Goal: Task Accomplishment & Management: Complete application form

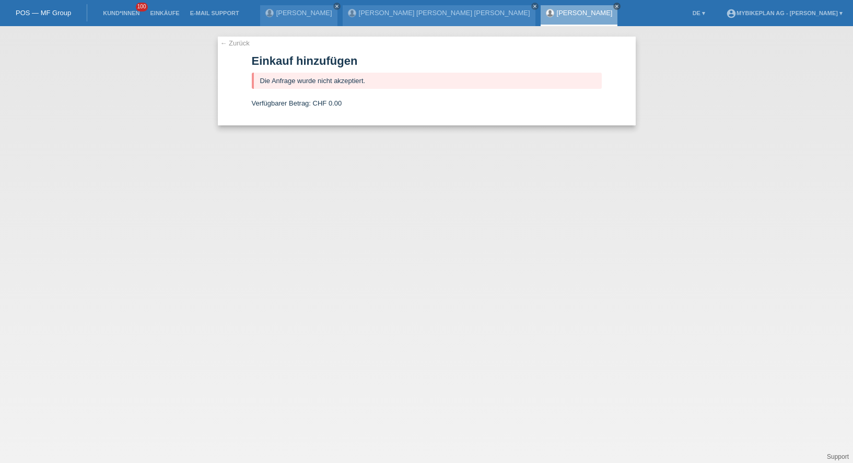
click at [111, 12] on link "Kund*innen" at bounding box center [121, 13] width 47 height 6
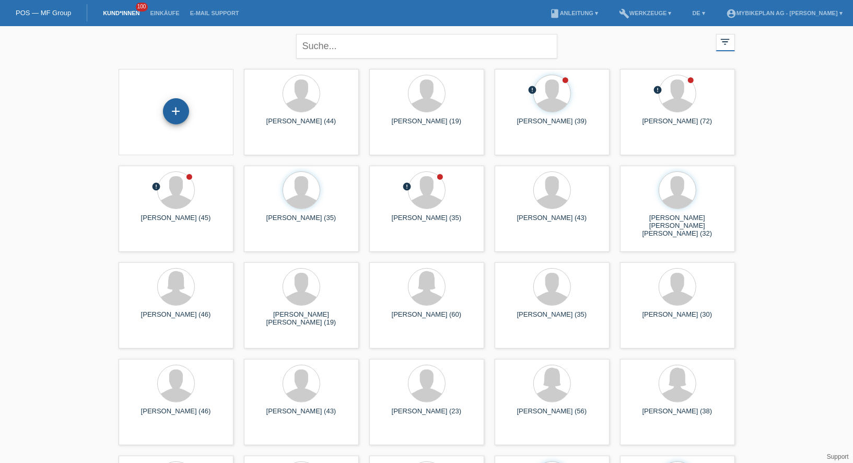
click at [175, 104] on div "+" at bounding box center [176, 111] width 26 height 26
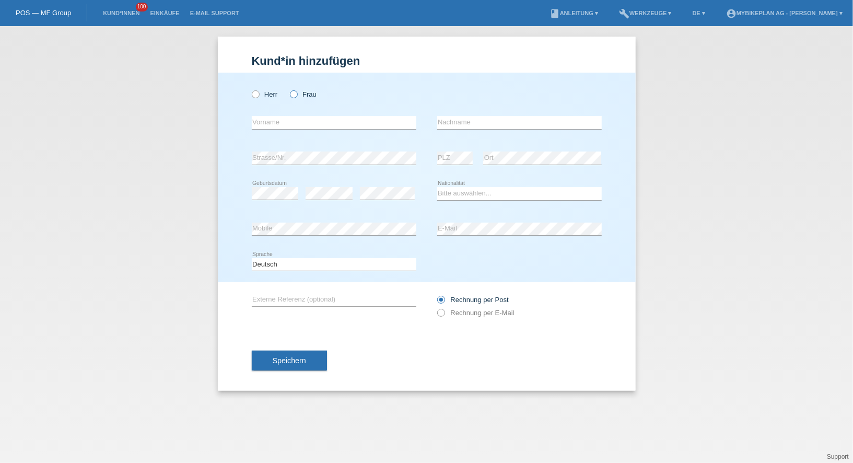
click at [288, 89] on icon at bounding box center [288, 89] width 0 height 0
click at [290, 95] on input "Frau" at bounding box center [293, 93] width 7 height 7
radio input "true"
click at [291, 122] on input "text" at bounding box center [334, 122] width 165 height 13
type input "[PERSON_NAME] [PERSON_NAME]"
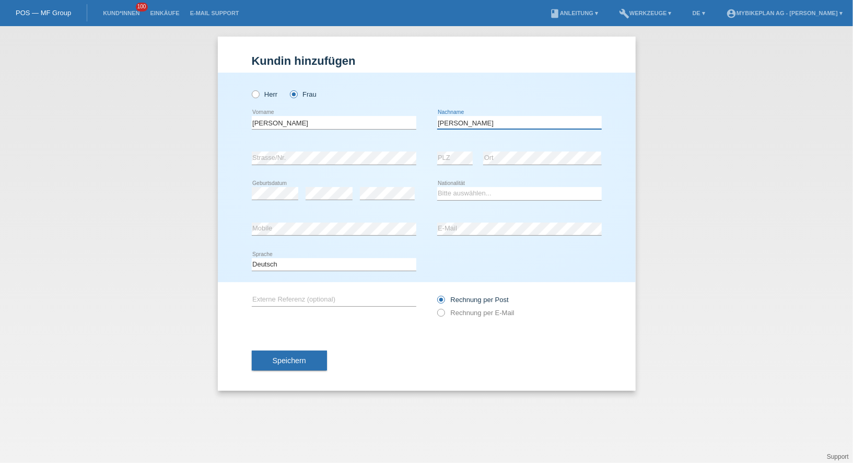
type input "[PERSON_NAME] [PERSON_NAME] Lima"
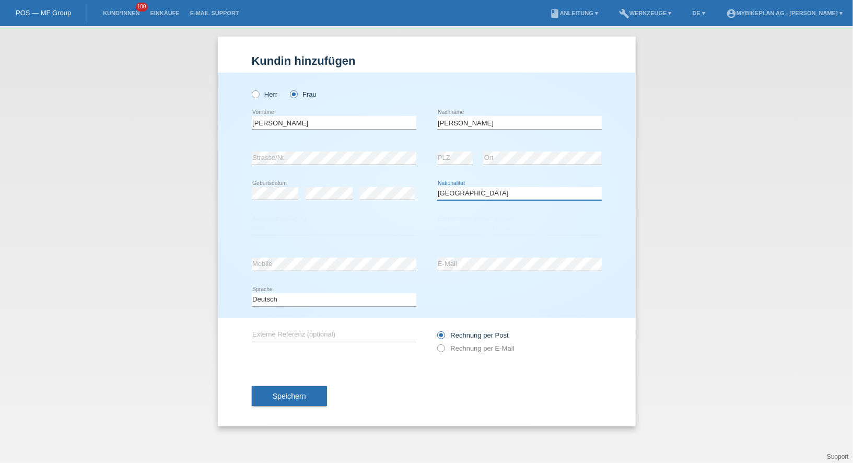
select select "PT"
select select "C"
select select "14"
select select "11"
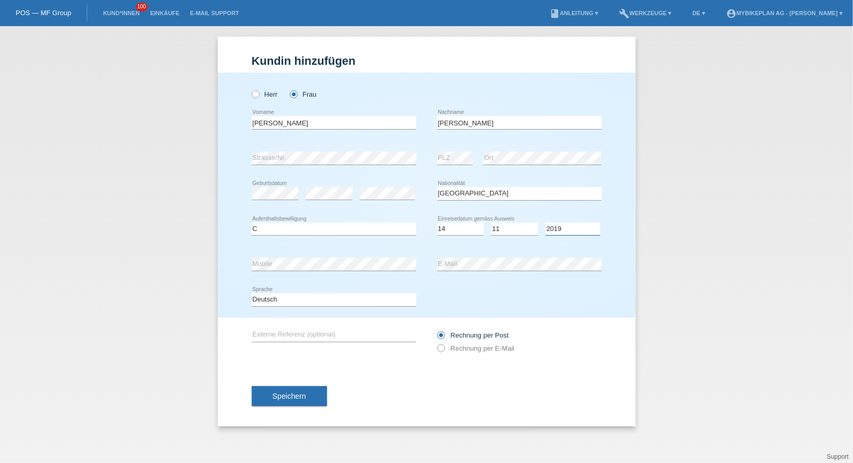
select select "2011"
click at [475, 353] on div "Rechnung per Post Rechnung per E-Mail" at bounding box center [519, 341] width 165 height 26
click at [477, 348] on label "Rechnung per E-Mail" at bounding box center [475, 348] width 77 height 8
click at [444, 348] on input "Rechnung per E-Mail" at bounding box center [440, 350] width 7 height 13
radio input "true"
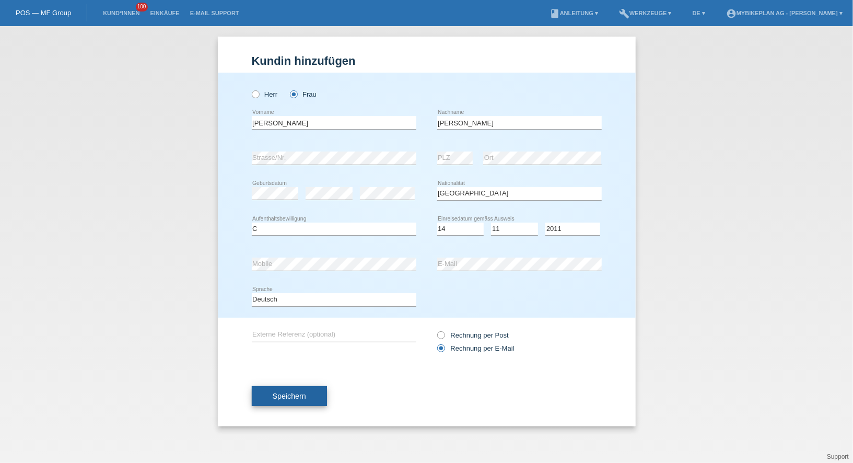
click at [302, 396] on span "Speichern" at bounding box center [289, 396] width 33 height 8
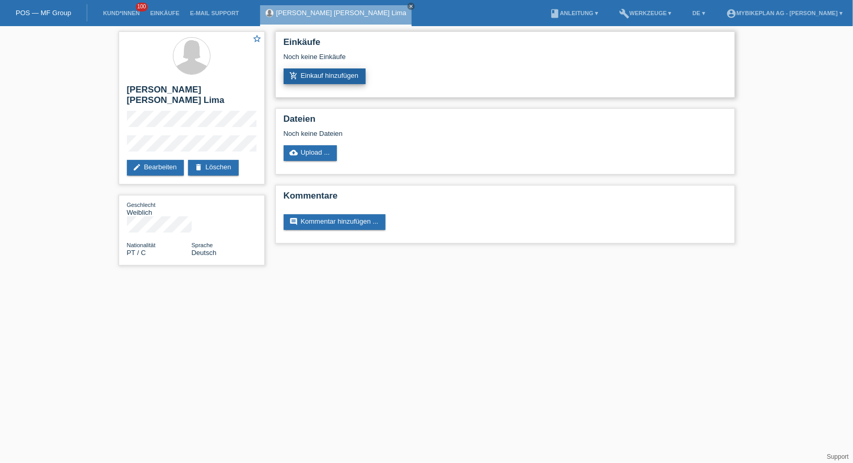
click at [323, 75] on link "add_shopping_cart Einkauf hinzufügen" at bounding box center [325, 76] width 83 height 16
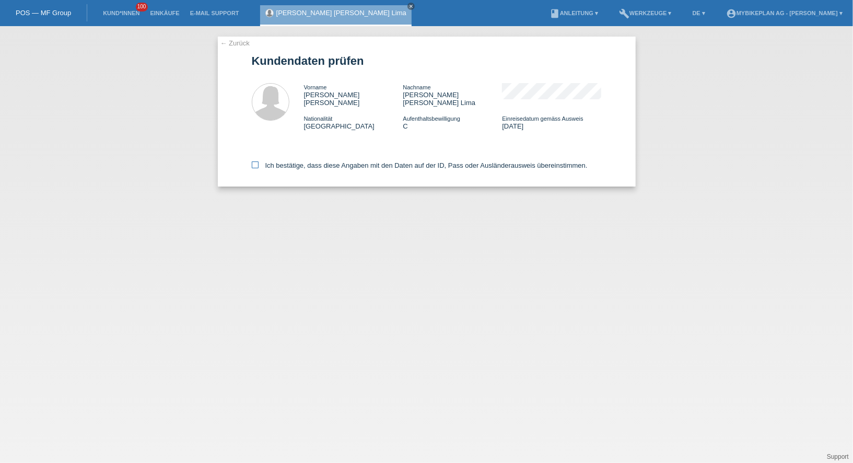
click at [339, 162] on label "Ich bestätige, dass diese Angaben mit den Daten auf der ID, Pass oder Ausländer…" at bounding box center [420, 165] width 336 height 8
click at [259, 162] on input "Ich bestätige, dass diese Angaben mit den Daten auf der ID, Pass oder Ausländer…" at bounding box center [255, 164] width 7 height 7
checkbox input "true"
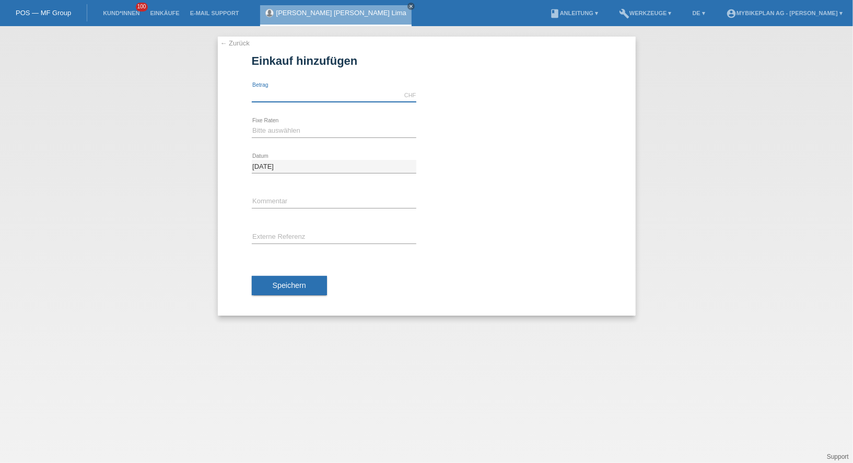
click at [310, 99] on input "text" at bounding box center [334, 95] width 165 height 13
type input "2999.00"
click at [260, 129] on select "Bitte auswählen 6 Raten 12 Raten 18 Raten 24 Raten 36 Raten 48 Raten" at bounding box center [334, 130] width 165 height 13
select select "486"
click at [273, 243] on div "error Externe Referenz" at bounding box center [334, 238] width 165 height 36
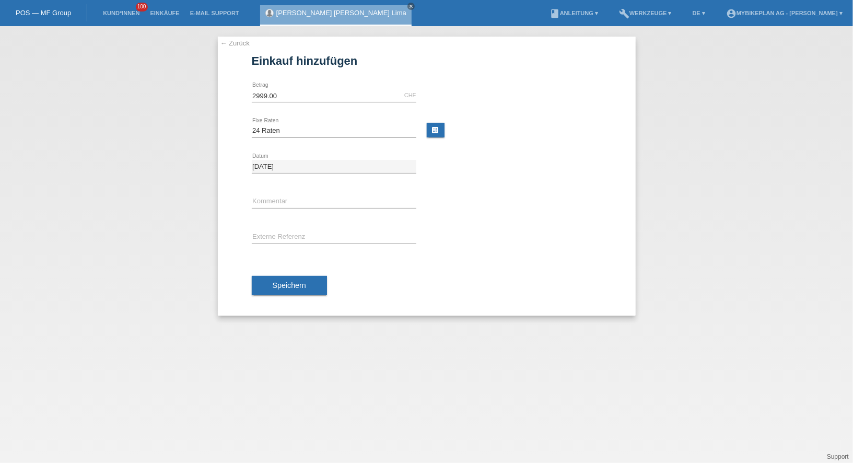
click at [273, 243] on div "error Externe Referenz" at bounding box center [334, 238] width 165 height 36
click at [273, 239] on input "text" at bounding box center [334, 237] width 165 height 13
paste input "43296454209"
type input "43296454209"
click at [276, 282] on span "Speichern" at bounding box center [289, 285] width 33 height 8
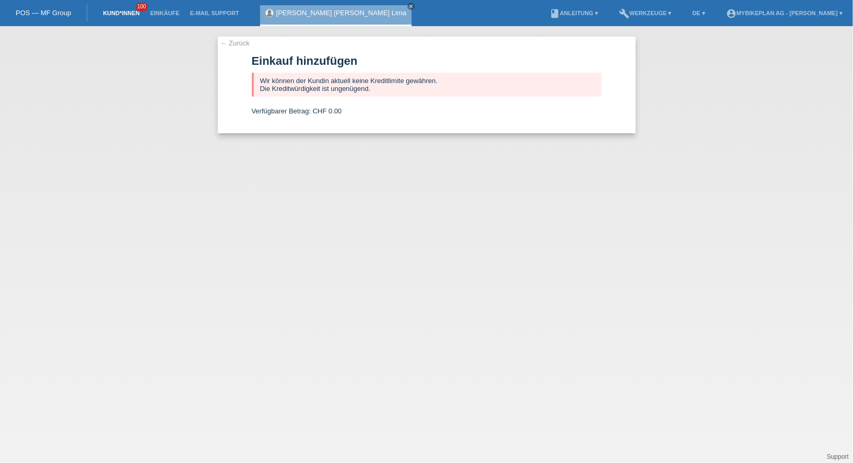
click at [109, 12] on link "Kund*innen" at bounding box center [121, 13] width 47 height 6
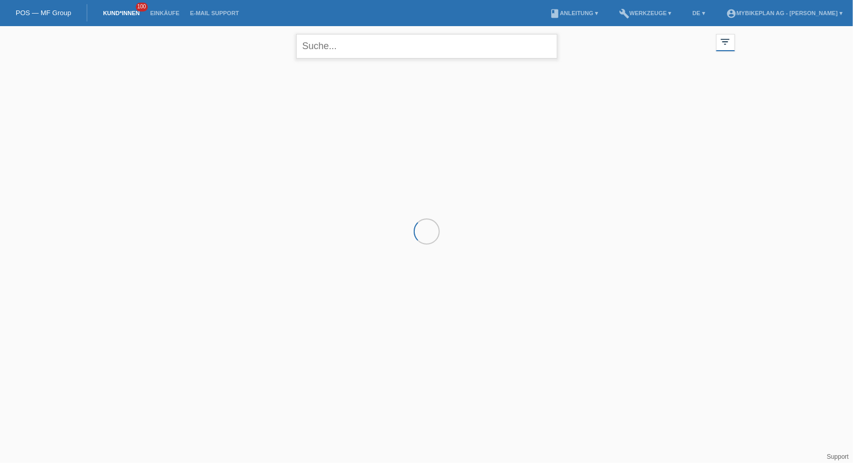
click at [410, 42] on input "text" at bounding box center [426, 46] width 261 height 25
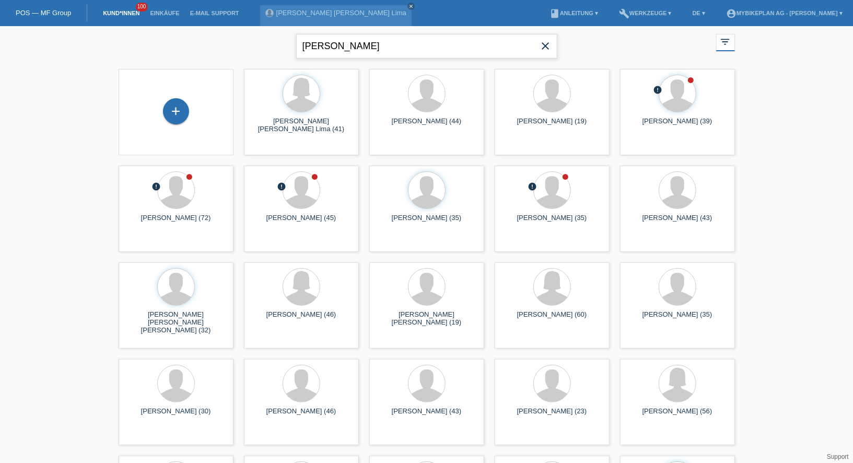
type input "[PERSON_NAME]"
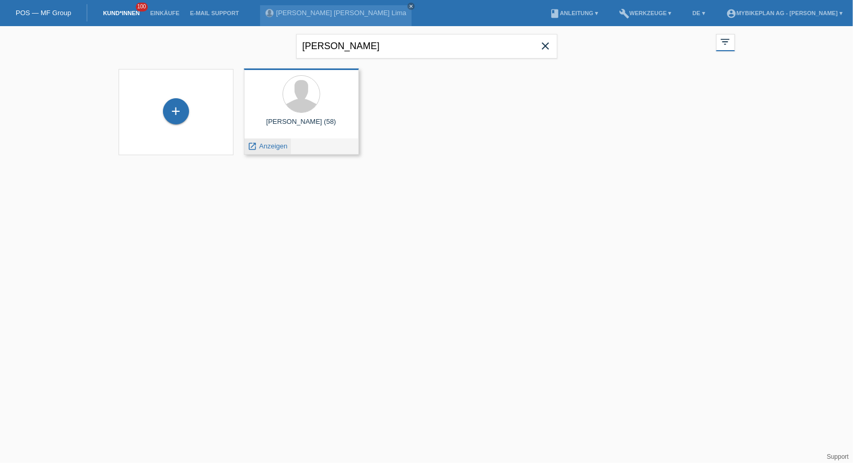
click at [271, 150] on div "launch Anzeigen" at bounding box center [267, 146] width 47 height 16
click at [270, 147] on span "Anzeigen" at bounding box center [273, 146] width 28 height 8
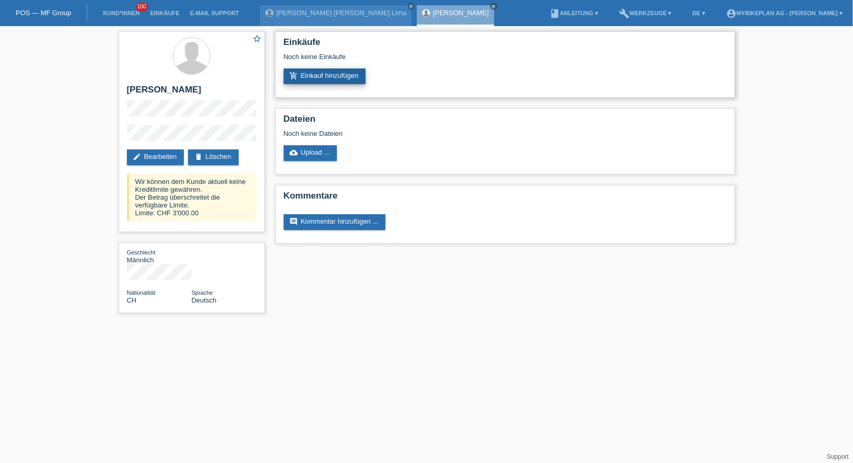
click at [311, 81] on link "add_shopping_cart Einkauf hinzufügen" at bounding box center [325, 76] width 83 height 16
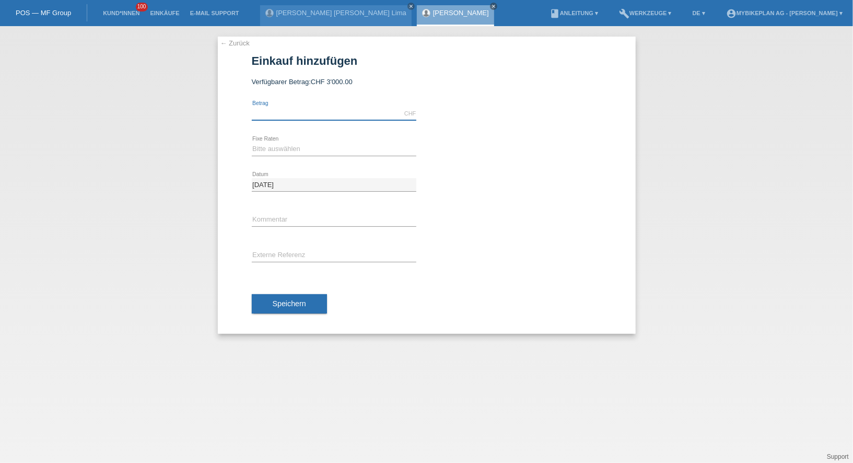
click at [283, 114] on input "text" at bounding box center [334, 113] width 165 height 13
type input "6999.00"
click at [266, 149] on select "Bitte auswählen 6 Raten 12 Raten 18 Raten 24 Raten 36 Raten 48 Raten" at bounding box center [334, 149] width 165 height 13
select select "488"
click at [330, 240] on div "error Externe Referenz" at bounding box center [334, 256] width 165 height 36
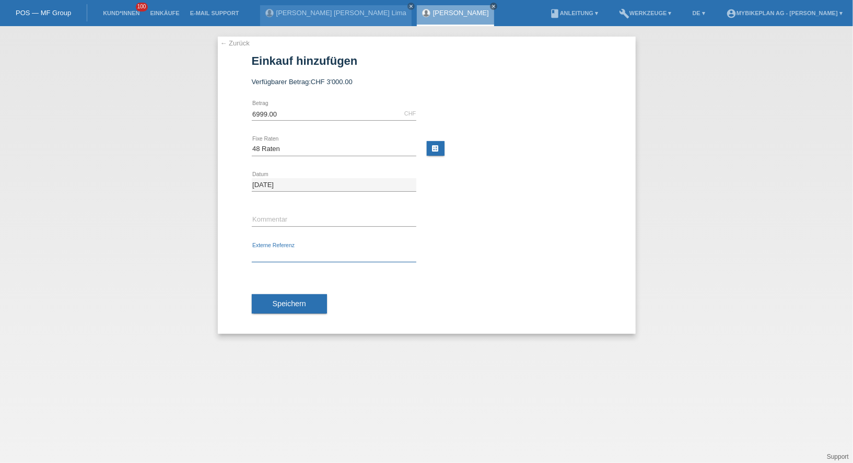
click at [296, 255] on input "text" at bounding box center [334, 255] width 165 height 13
paste input "43296454210"
type input "43296454210"
click at [288, 281] on div "Speichern" at bounding box center [427, 304] width 350 height 61
click at [288, 302] on span "Speichern" at bounding box center [289, 303] width 33 height 8
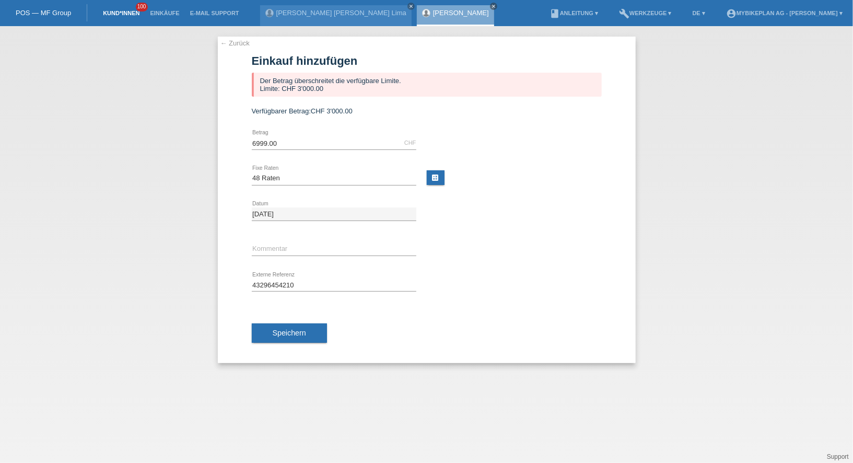
click at [116, 13] on link "Kund*innen" at bounding box center [121, 13] width 47 height 6
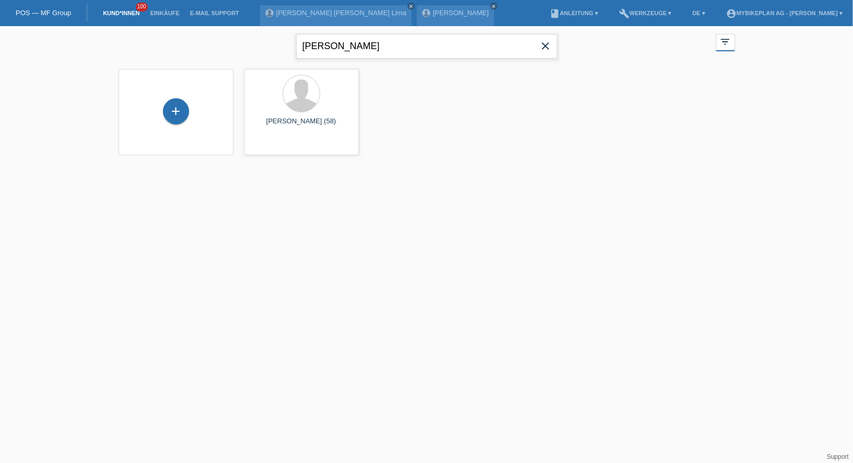
click at [368, 53] on input "[PERSON_NAME]" at bounding box center [426, 46] width 261 height 25
type input "florim"
click at [193, 110] on div "+" at bounding box center [176, 117] width 98 height 28
click at [180, 112] on div "+" at bounding box center [176, 116] width 26 height 26
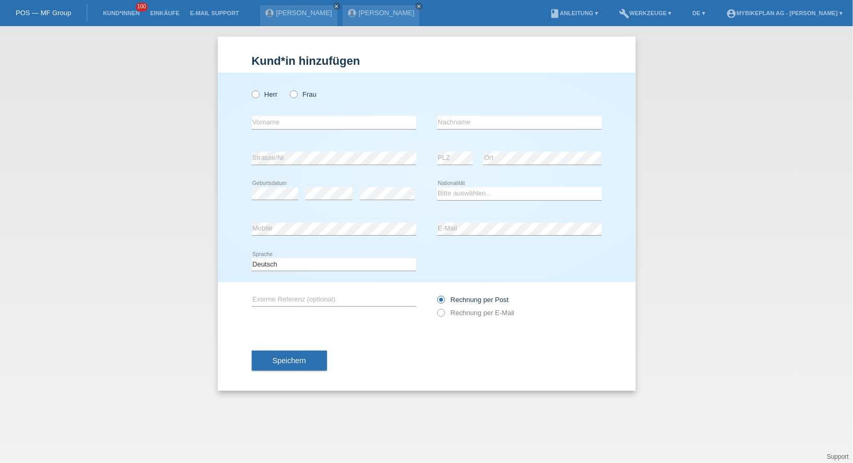
click at [273, 99] on div "Herr Frau" at bounding box center [334, 94] width 165 height 21
click at [262, 96] on label "Herr" at bounding box center [265, 94] width 26 height 8
click at [259, 96] on input "Herr" at bounding box center [255, 93] width 7 height 7
radio input "true"
click at [263, 122] on input "text" at bounding box center [334, 122] width 165 height 13
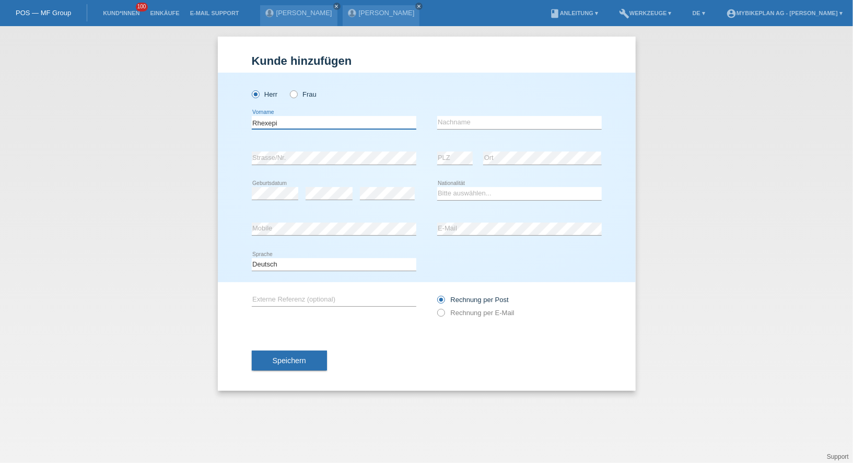
type input "Rhexepi"
type input "Florim"
click at [316, 122] on input "Rhexepi" at bounding box center [334, 122] width 165 height 13
type input "Florim"
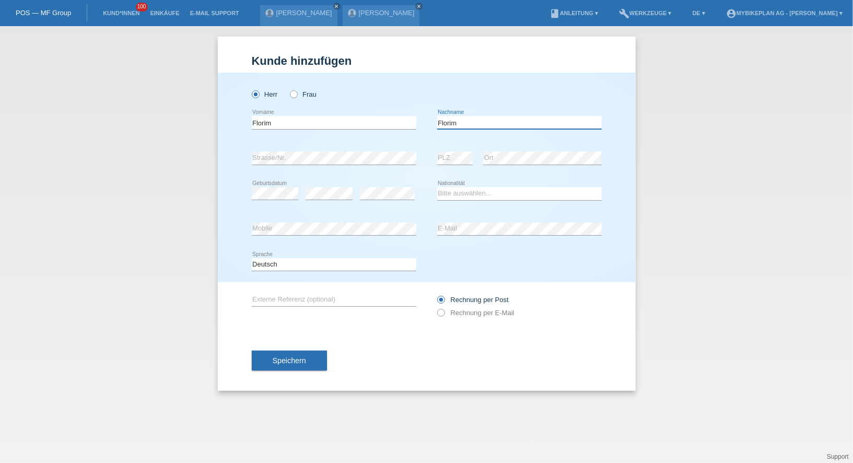
paste input "Rhexepi"
type input "Rhexepi"
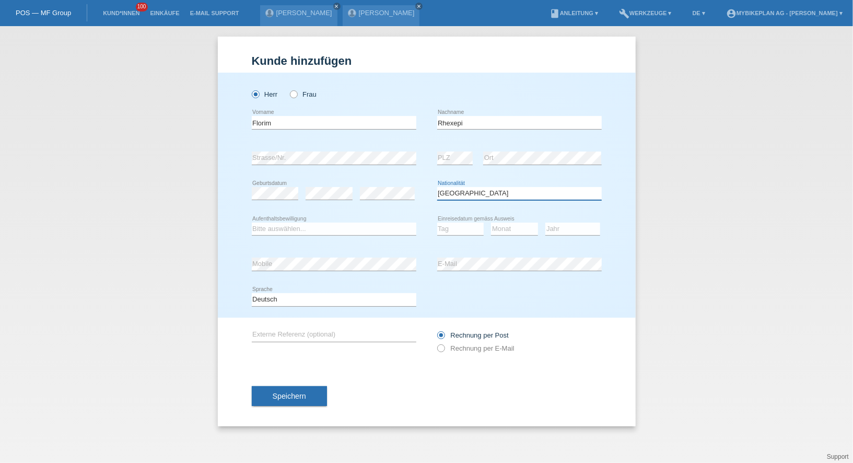
select select "XK"
select select "B"
select select "06"
select select "03"
select select "2002"
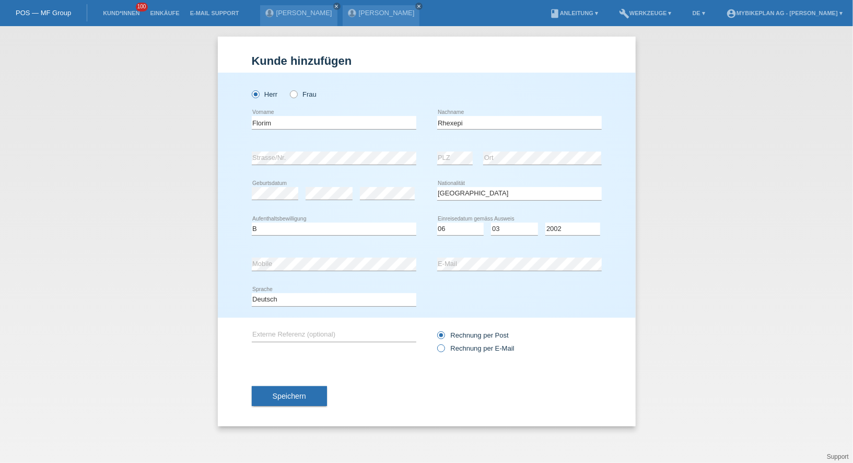
click at [449, 350] on label "Rechnung per E-Mail" at bounding box center [475, 348] width 77 height 8
click at [444, 350] on input "Rechnung per E-Mail" at bounding box center [440, 350] width 7 height 13
radio input "true"
click at [270, 402] on button "Speichern" at bounding box center [289, 396] width 75 height 20
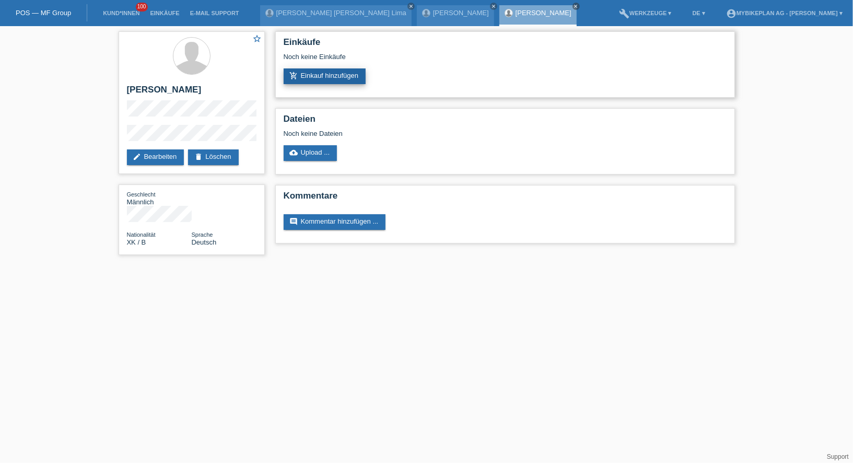
click at [327, 82] on link "add_shopping_cart Einkauf hinzufügen" at bounding box center [325, 76] width 83 height 16
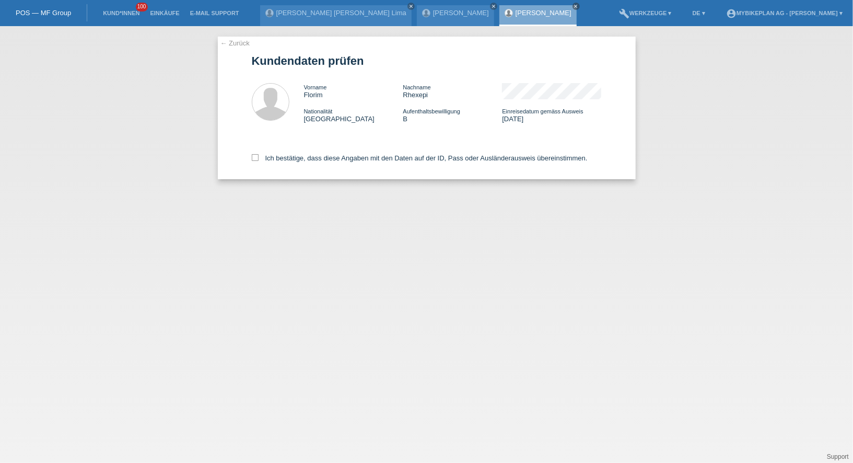
click at [341, 177] on div "Ich bestätige, dass diese Angaben mit den Daten auf der ID, Pass oder Ausländer…" at bounding box center [427, 156] width 350 height 46
click at [335, 167] on div "Ich bestätige, dass diese Angaben mit den Daten auf der ID, Pass oder Ausländer…" at bounding box center [427, 156] width 350 height 46
click at [329, 162] on label "Ich bestätige, dass diese Angaben mit den Daten auf der ID, Pass oder Ausländer…" at bounding box center [420, 158] width 336 height 8
click at [259, 161] on input "Ich bestätige, dass diese Angaben mit den Daten auf der ID, Pass oder Ausländer…" at bounding box center [255, 157] width 7 height 7
checkbox input "true"
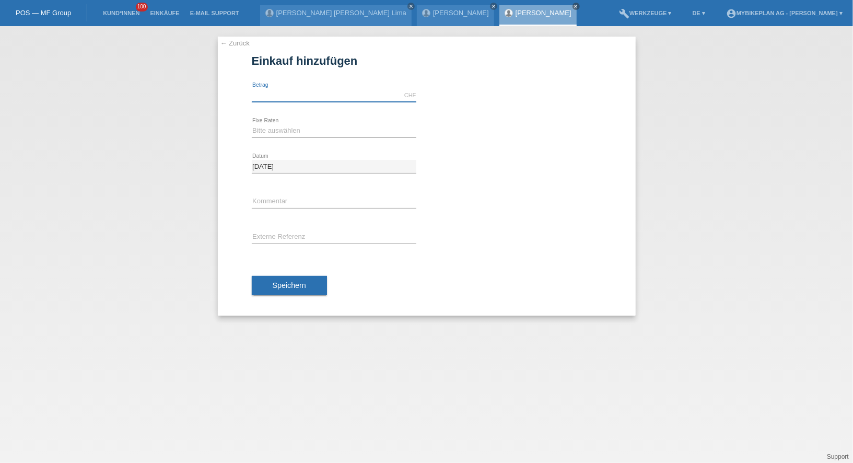
click at [291, 93] on input "text" at bounding box center [334, 95] width 165 height 13
type input "7299.00"
click at [266, 128] on select "Bitte auswählen 6 Raten 12 Raten 18 Raten 24 Raten 36 Raten 48 Raten" at bounding box center [334, 130] width 165 height 13
select select "488"
click at [284, 269] on div "Speichern" at bounding box center [427, 285] width 350 height 61
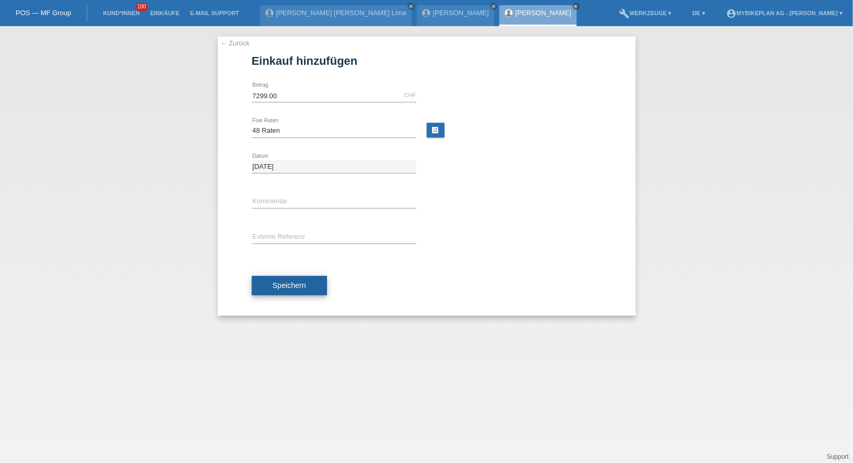
click at [284, 288] on span "Speichern" at bounding box center [289, 285] width 33 height 8
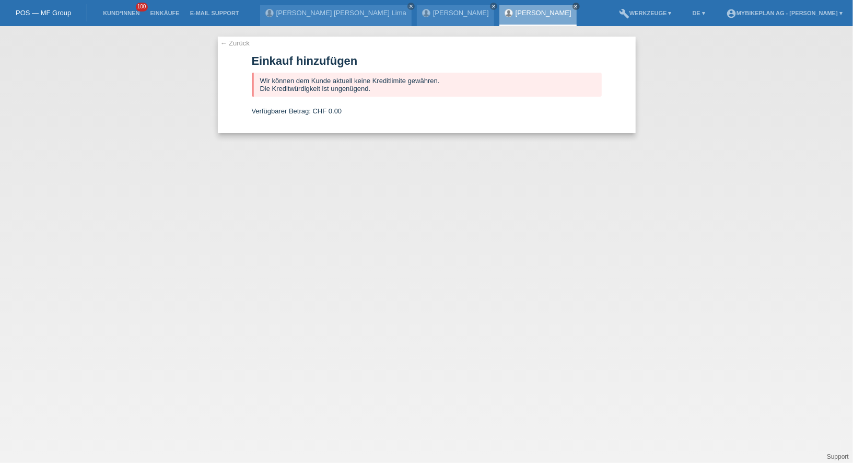
click at [127, 8] on li "Kund*innen 100" at bounding box center [121, 13] width 47 height 27
click at [127, 16] on link "Kund*innen" at bounding box center [121, 13] width 47 height 6
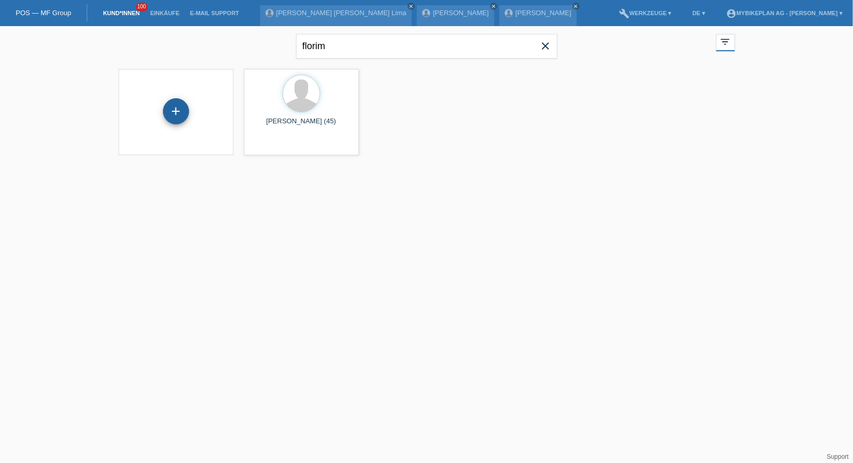
click at [173, 111] on div "+" at bounding box center [176, 111] width 26 height 26
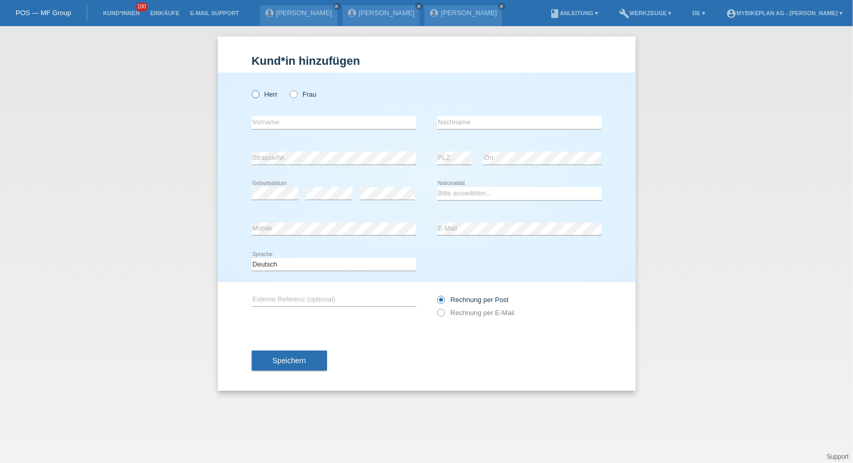
click at [262, 95] on label "Herr" at bounding box center [265, 94] width 26 height 8
click at [259, 95] on input "Herr" at bounding box center [255, 93] width 7 height 7
radio input "true"
click at [265, 126] on input "text" at bounding box center [334, 122] width 165 height 13
type input "Diego"
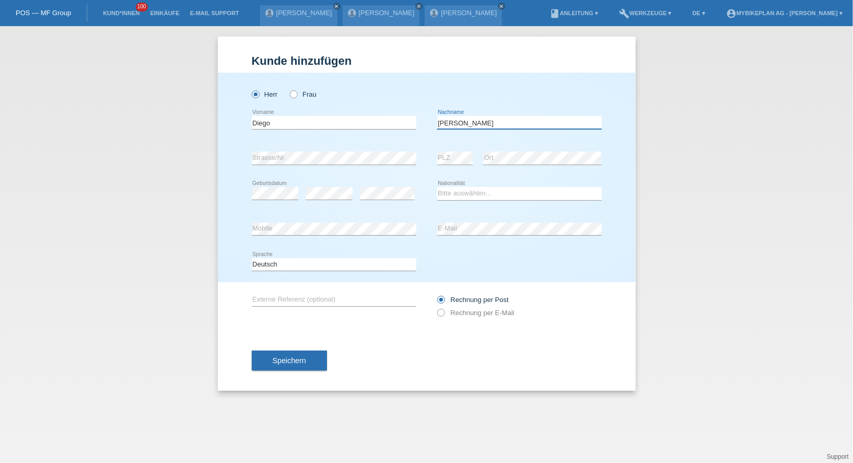
type input "[PERSON_NAME]"
select select "ES"
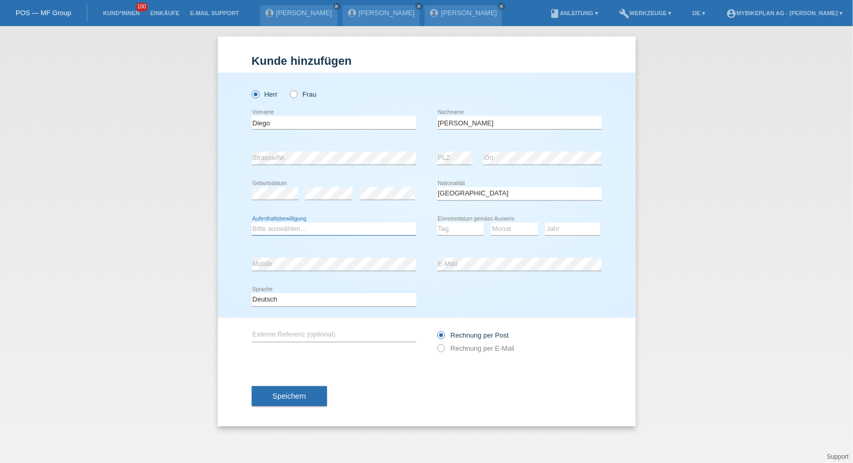
select select "C"
select select "10"
select select "06"
select select "1991"
click at [463, 346] on label "Rechnung per E-Mail" at bounding box center [475, 348] width 77 height 8
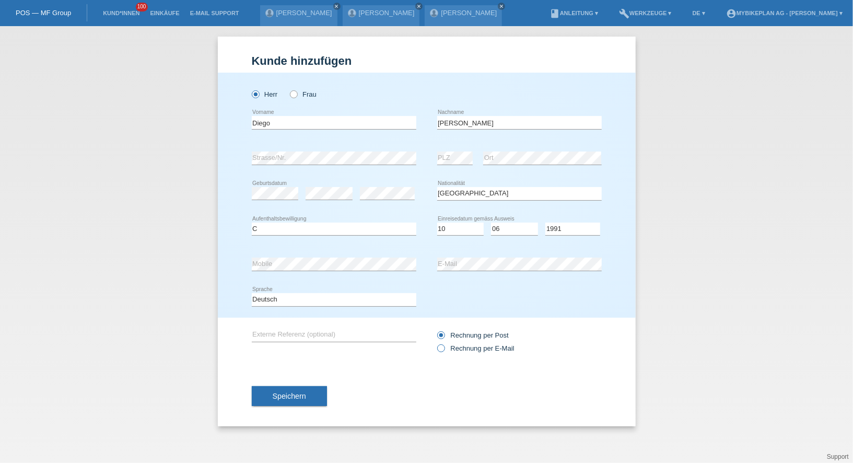
click at [444, 346] on input "Rechnung per E-Mail" at bounding box center [440, 350] width 7 height 13
radio input "true"
click at [320, 378] on div "Speichern" at bounding box center [427, 396] width 350 height 61
click at [315, 394] on button "Speichern" at bounding box center [289, 396] width 75 height 20
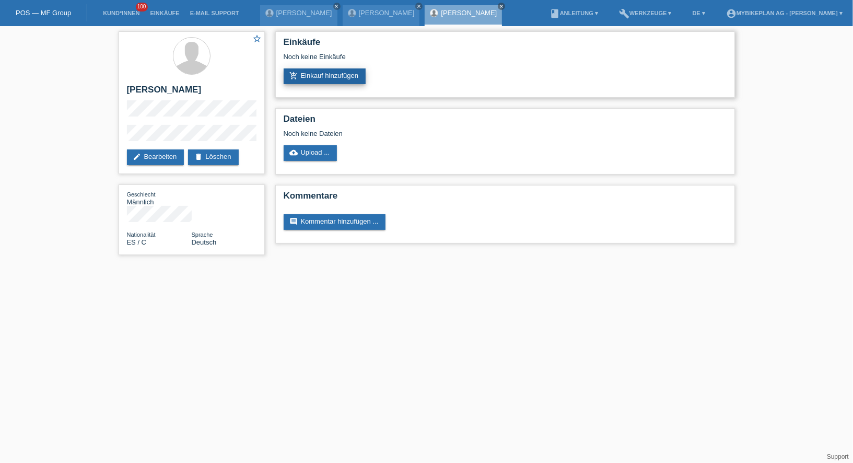
click at [322, 80] on link "add_shopping_cart Einkauf hinzufügen" at bounding box center [325, 76] width 83 height 16
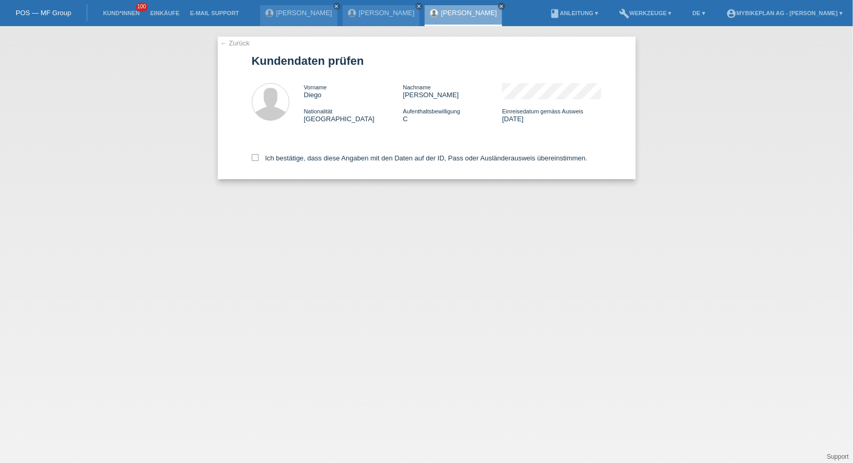
click at [342, 167] on div "Ich bestätige, dass diese Angaben mit den Daten auf der ID, Pass oder Ausländer…" at bounding box center [427, 156] width 350 height 46
click at [342, 162] on label "Ich bestätige, dass diese Angaben mit den Daten auf der ID, Pass oder Ausländer…" at bounding box center [420, 158] width 336 height 8
click at [259, 161] on input "Ich bestätige, dass diese Angaben mit den Daten auf der ID, Pass oder Ausländer…" at bounding box center [255, 157] width 7 height 7
checkbox input "true"
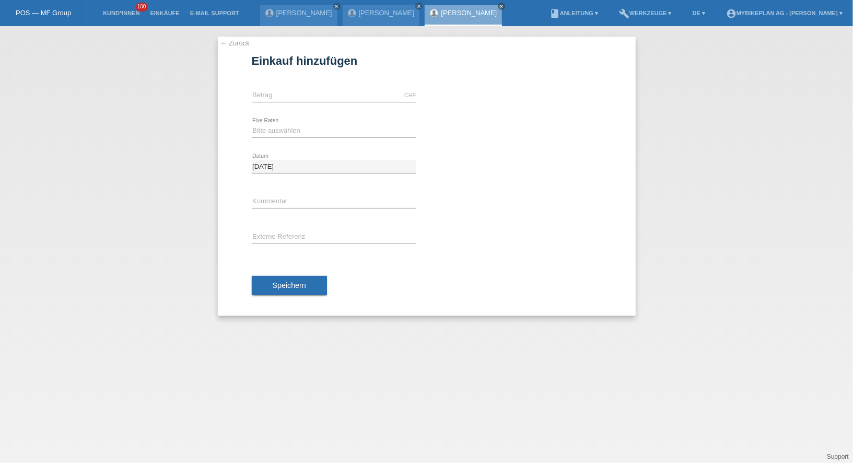
click at [319, 102] on div "CHF error [GEOGRAPHIC_DATA]" at bounding box center [334, 96] width 165 height 36
click at [304, 97] on input "text" at bounding box center [334, 95] width 165 height 13
type input "4799.00"
click at [280, 129] on select "Bitte auswählen 6 Raten 12 Raten 18 Raten 24 Raten 36 Raten 48 Raten" at bounding box center [334, 130] width 165 height 13
select select "488"
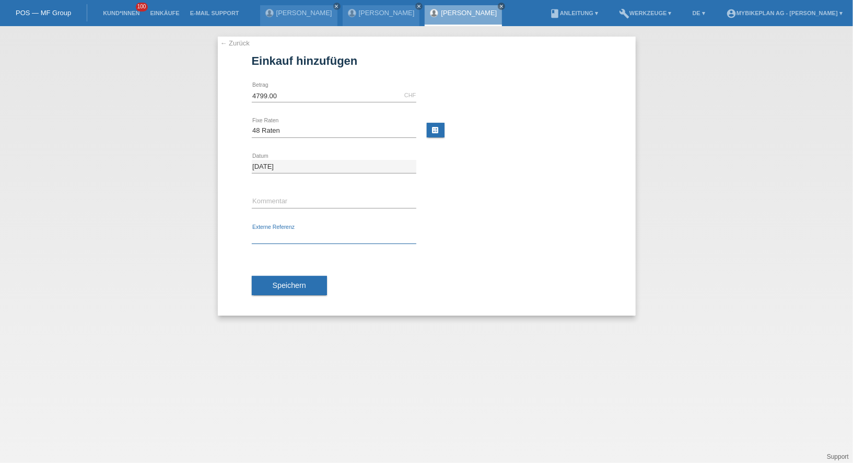
click at [278, 231] on input "text" at bounding box center [334, 237] width 165 height 13
paste input "43317227961"
type input "43317227961"
click at [289, 287] on span "Speichern" at bounding box center [289, 285] width 33 height 8
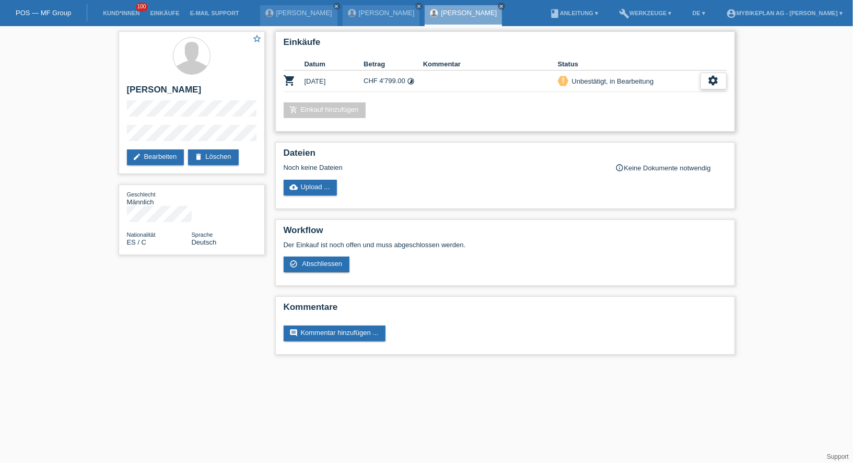
click at [701, 77] on div "settings" at bounding box center [713, 81] width 26 height 17
click at [665, 98] on div "fullscreen Anzeigen" at bounding box center [659, 97] width 132 height 16
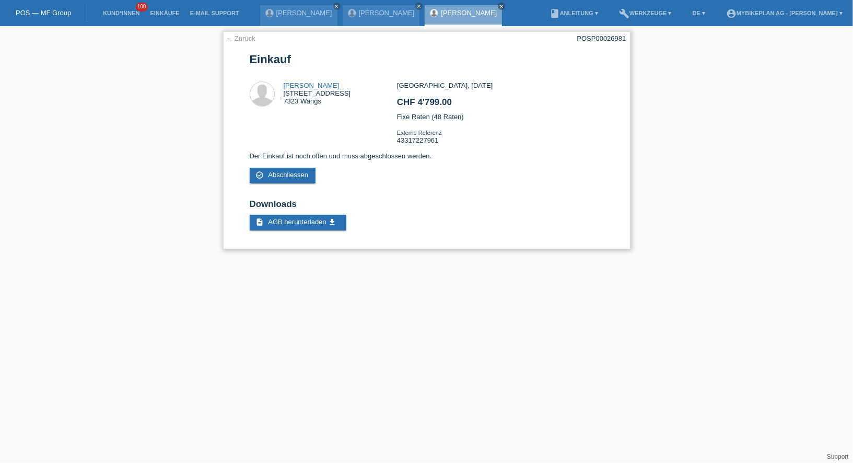
click at [603, 41] on div "POSP00026981" at bounding box center [601, 38] width 49 height 8
copy div "POSP00026981"
